Goal: Task Accomplishment & Management: Complete application form

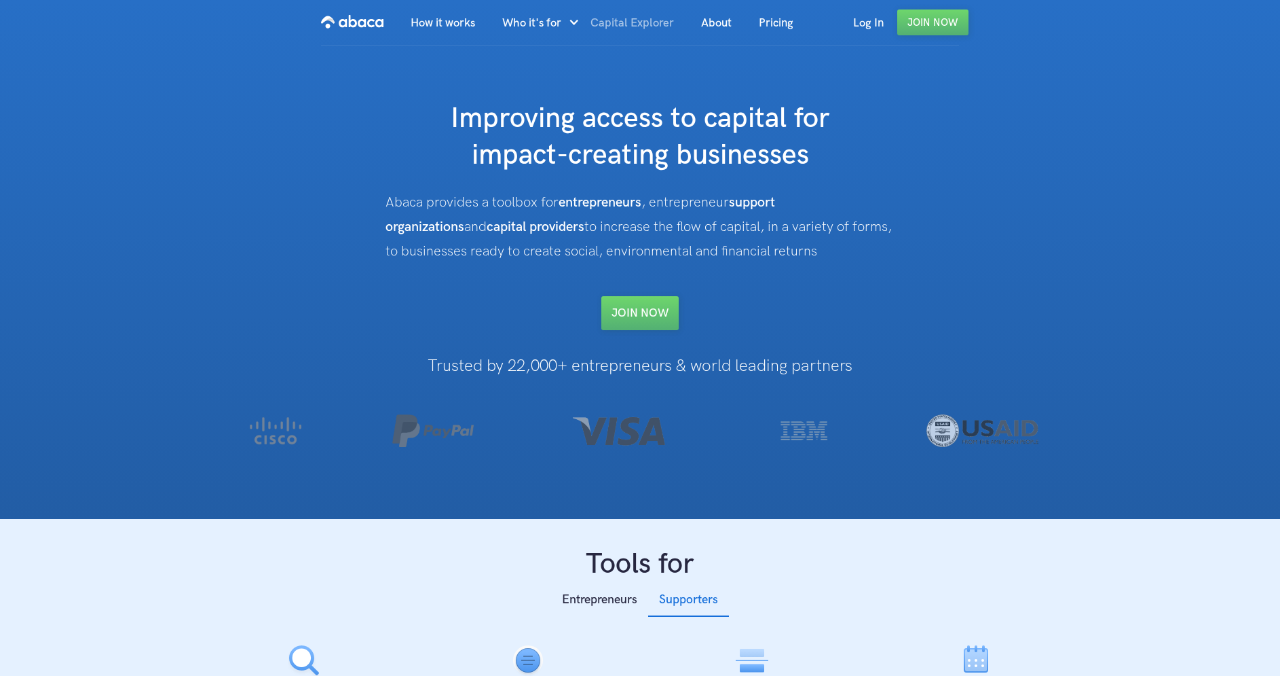
click at [630, 23] on link "Capital Explorer" at bounding box center [632, 23] width 111 height 46
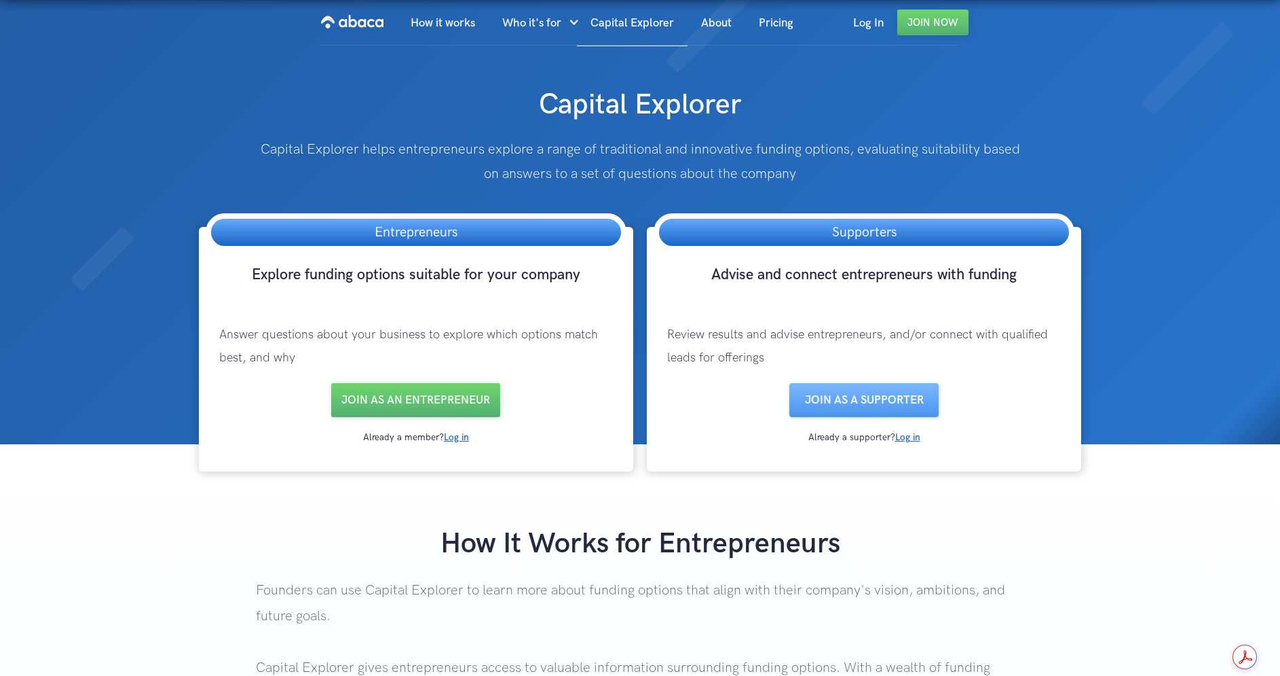
click at [398, 227] on h3 "Entrepreneurs" at bounding box center [416, 232] width 110 height 27
click at [405, 390] on link "Join as an entrepreneur" at bounding box center [415, 400] width 169 height 34
